Goal: Find specific page/section

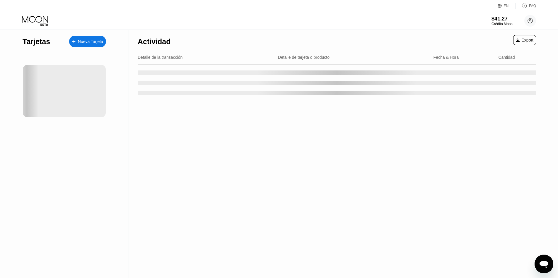
click at [0, 230] on div "Tarjetas Nueva Tarjeta" at bounding box center [64, 154] width 129 height 249
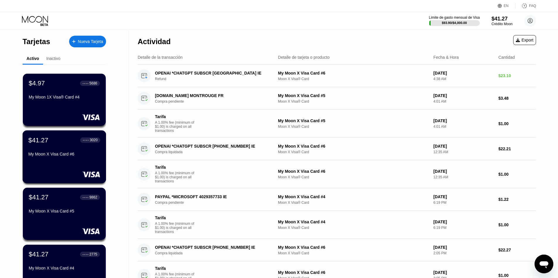
click at [93, 159] on div "My Moon X Visa Card #6" at bounding box center [64, 155] width 72 height 7
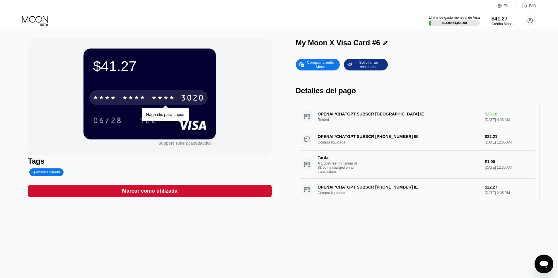
click at [143, 105] on div "* * * * * * * * * * * * 3020" at bounding box center [148, 97] width 118 height 15
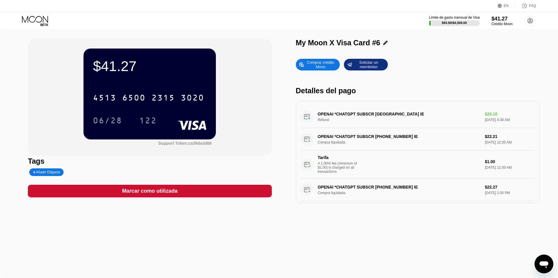
click at [227, 8] on div "EN Idioma Select an item Ahorrar FAQ" at bounding box center [279, 6] width 558 height 12
